Goal: Task Accomplishment & Management: Manage account settings

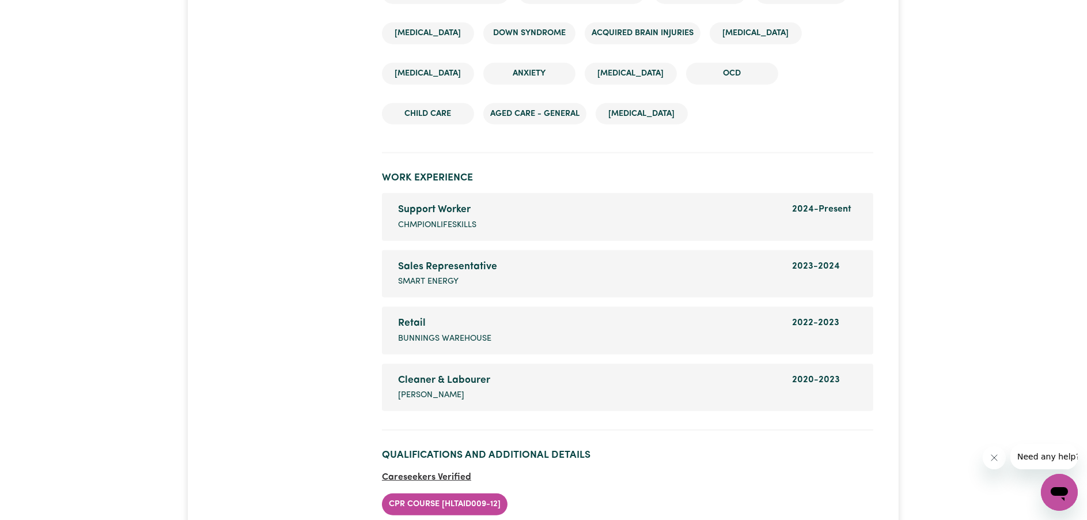
scroll to position [1786, 0]
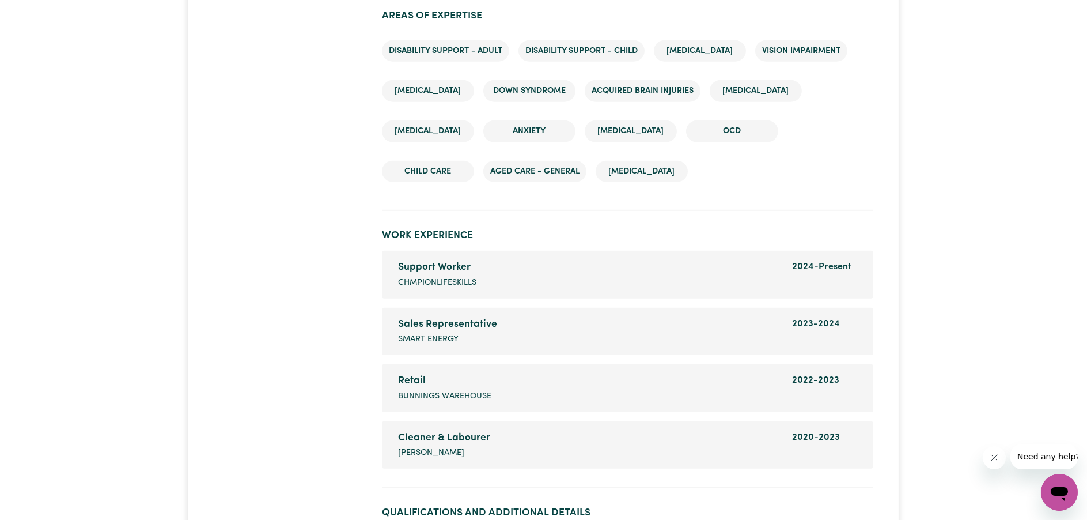
click at [461, 279] on span "ChmpionlifeSkills" at bounding box center [437, 283] width 78 height 13
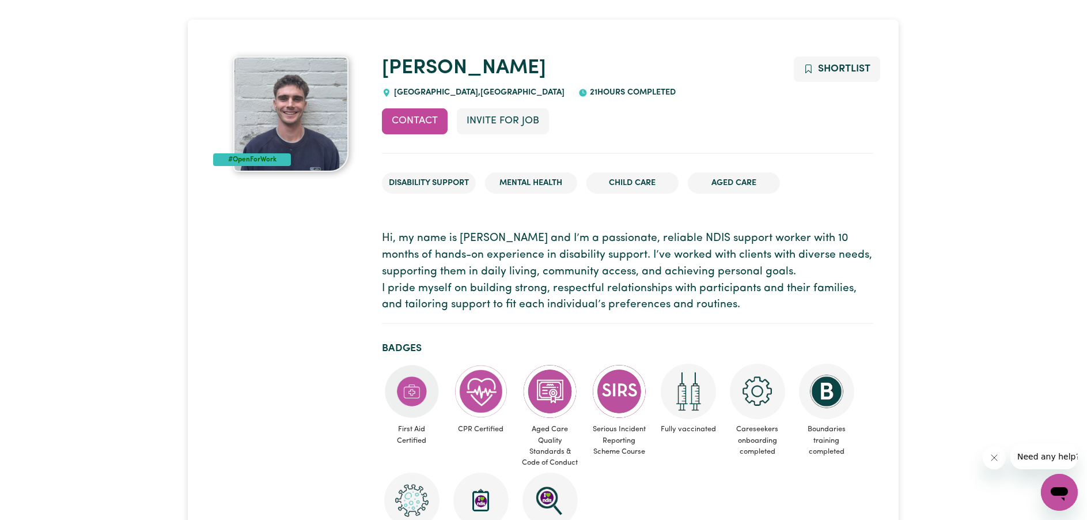
scroll to position [0, 0]
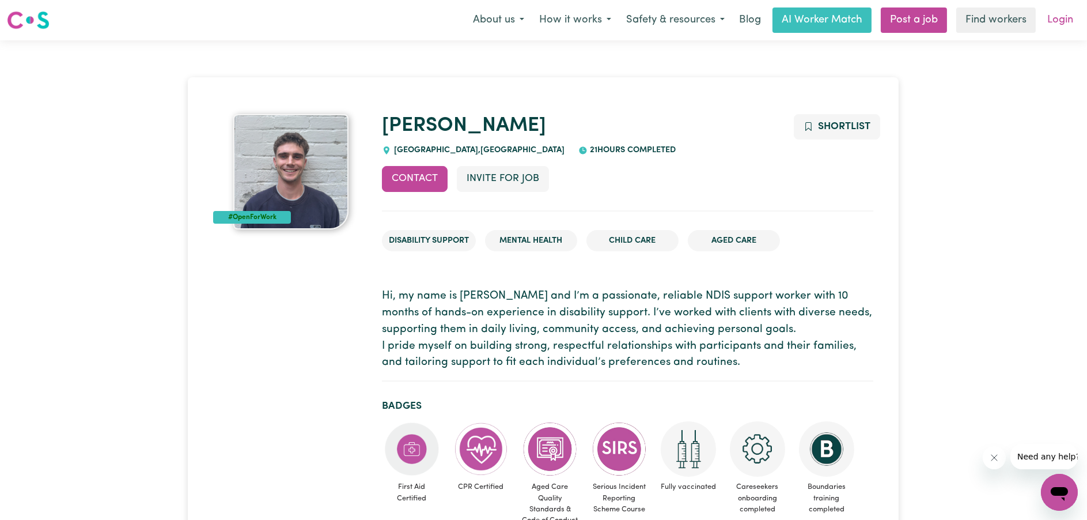
click at [1061, 24] on link "Login" at bounding box center [1061, 19] width 40 height 25
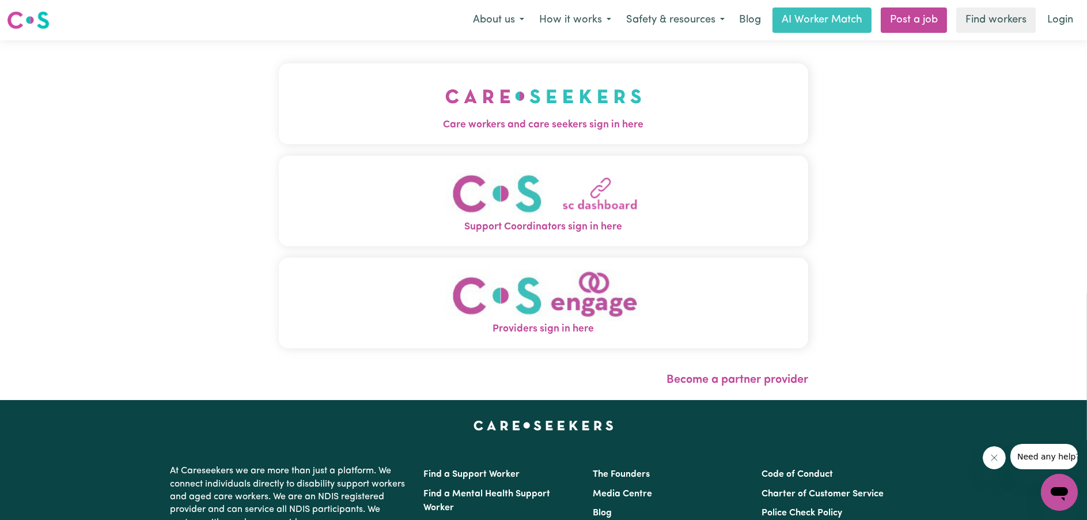
click at [608, 105] on img "Care workers and care seekers sign in here" at bounding box center [543, 96] width 196 height 43
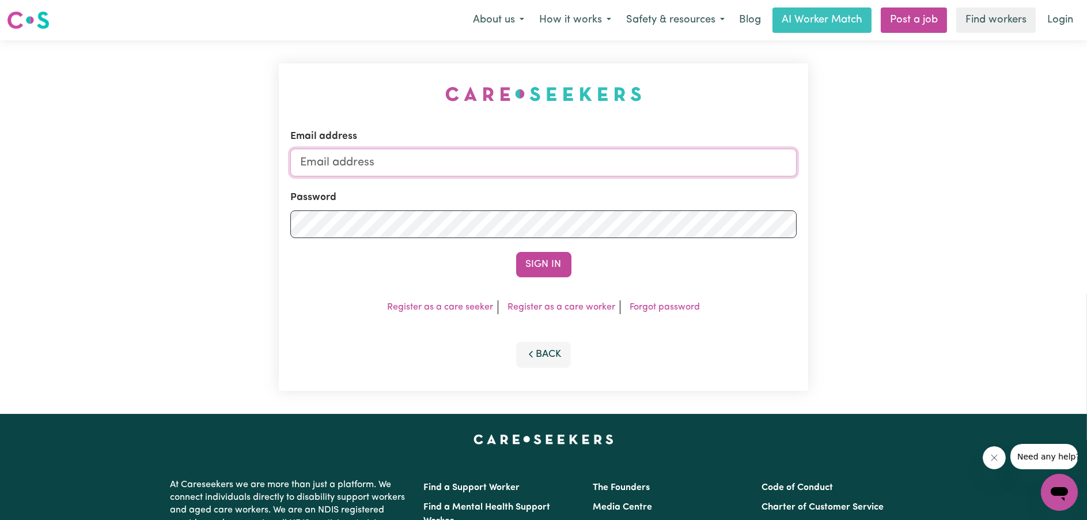
click at [574, 155] on input "Email address" at bounding box center [543, 163] width 507 height 28
type input "[EMAIL_ADDRESS][DOMAIN_NAME]"
click at [540, 264] on button "Sign In" at bounding box center [543, 264] width 55 height 25
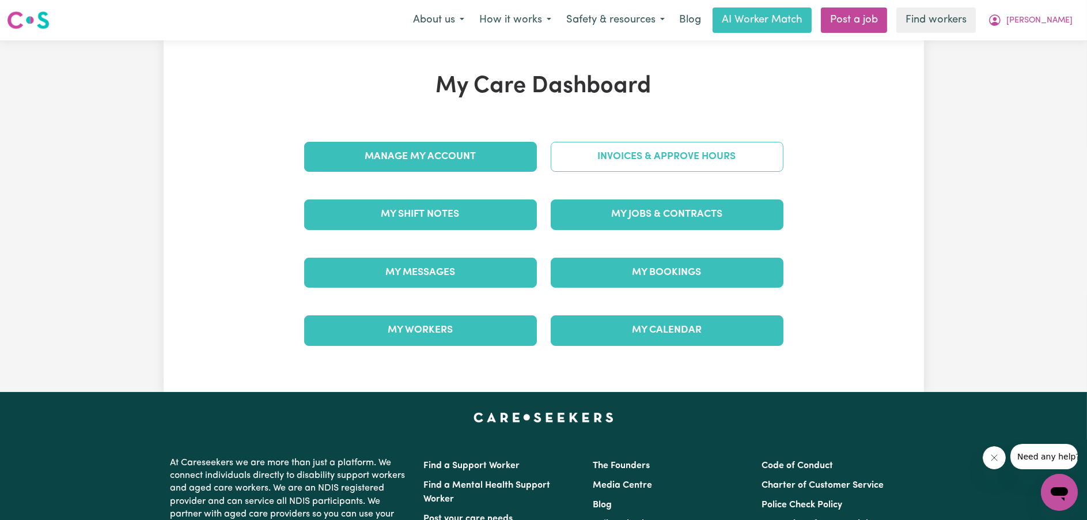
click at [642, 167] on link "Invoices & Approve Hours" at bounding box center [667, 157] width 233 height 30
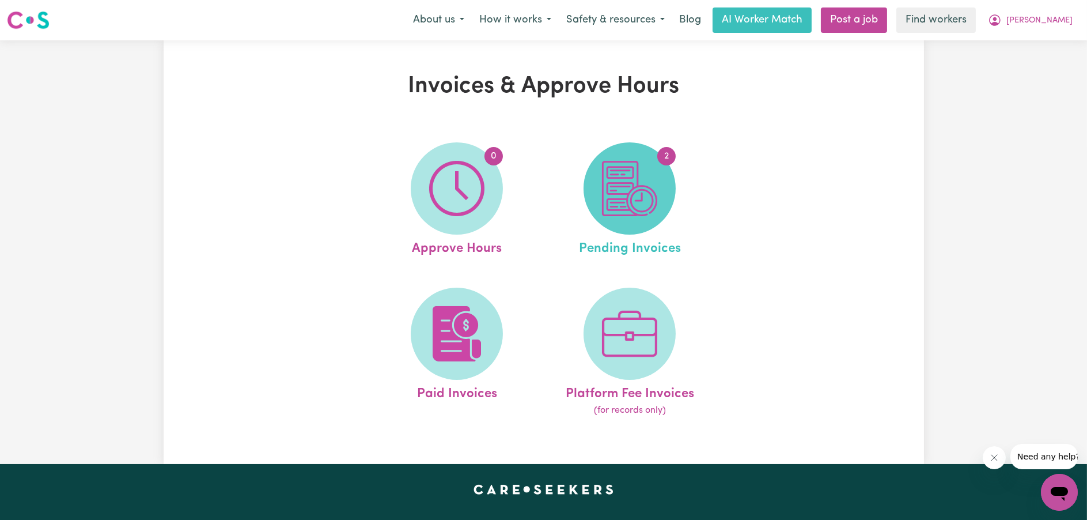
click at [613, 178] on img at bounding box center [629, 188] width 55 height 55
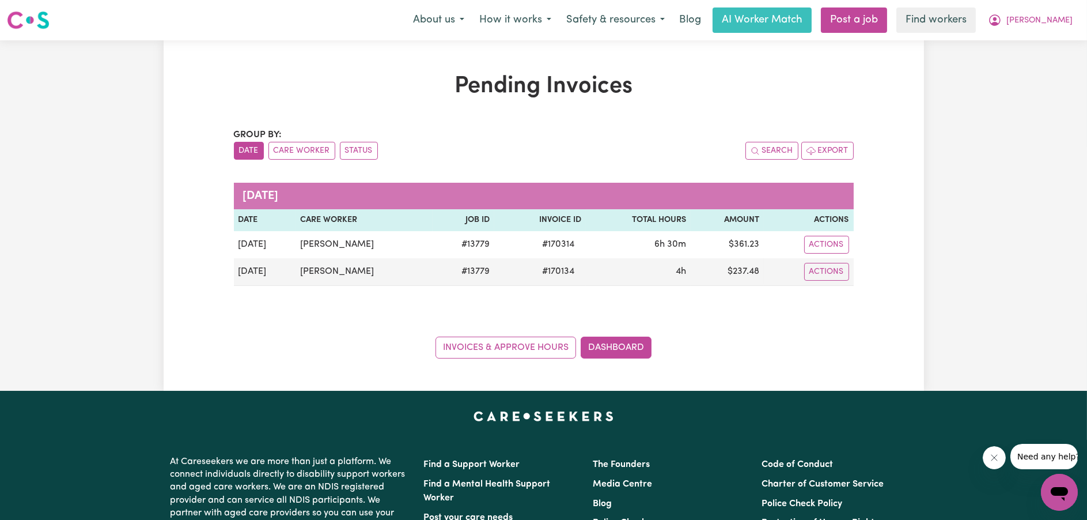
click at [828, 105] on div "Pending Invoices Group by: Date Care Worker Status Search Export [DATE] Date Ca…" at bounding box center [544, 216] width 634 height 286
